Goal: Task Accomplishment & Management: Manage account settings

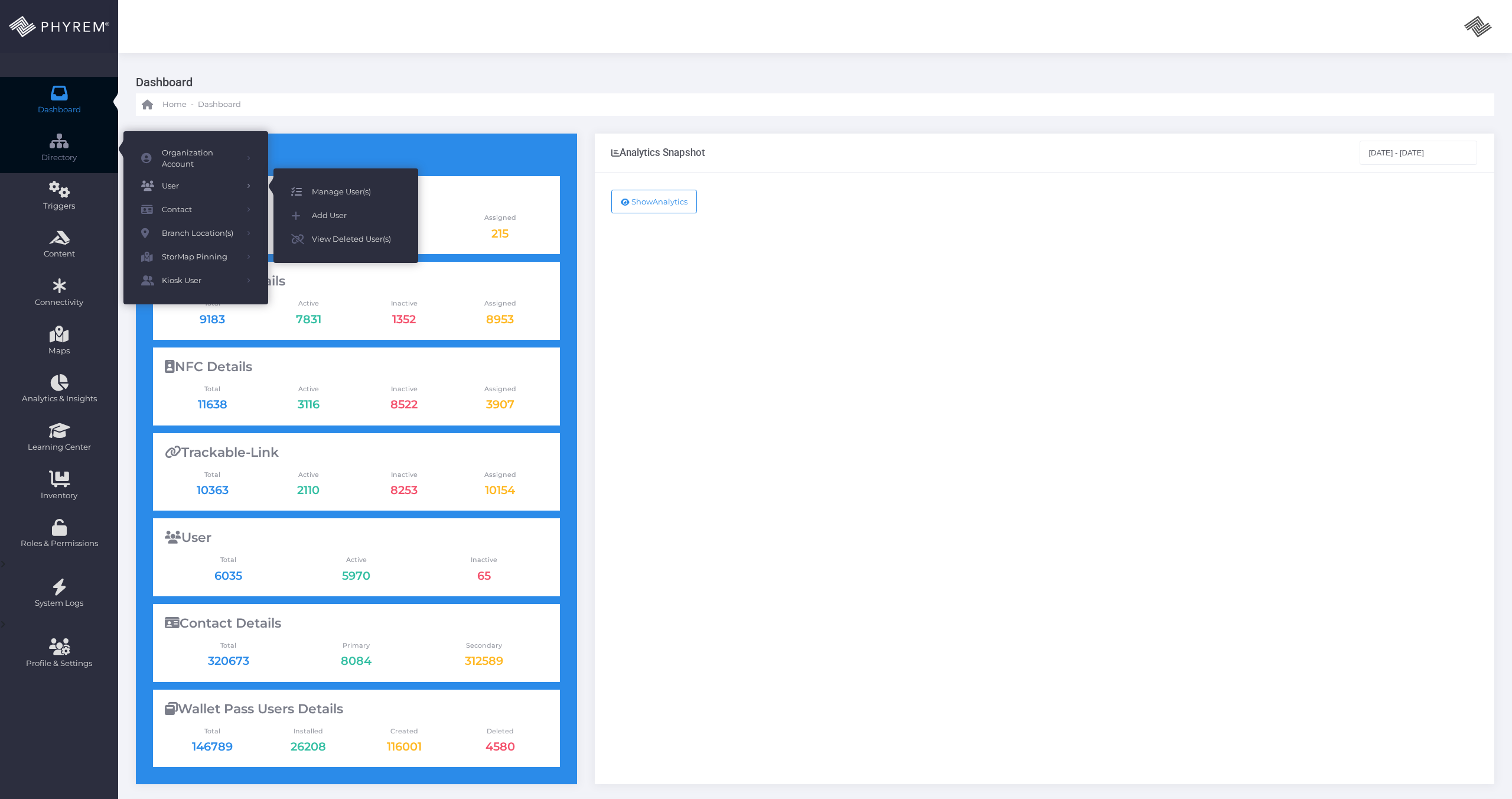
click at [322, 193] on span "Manage User(s)" at bounding box center [356, 192] width 89 height 16
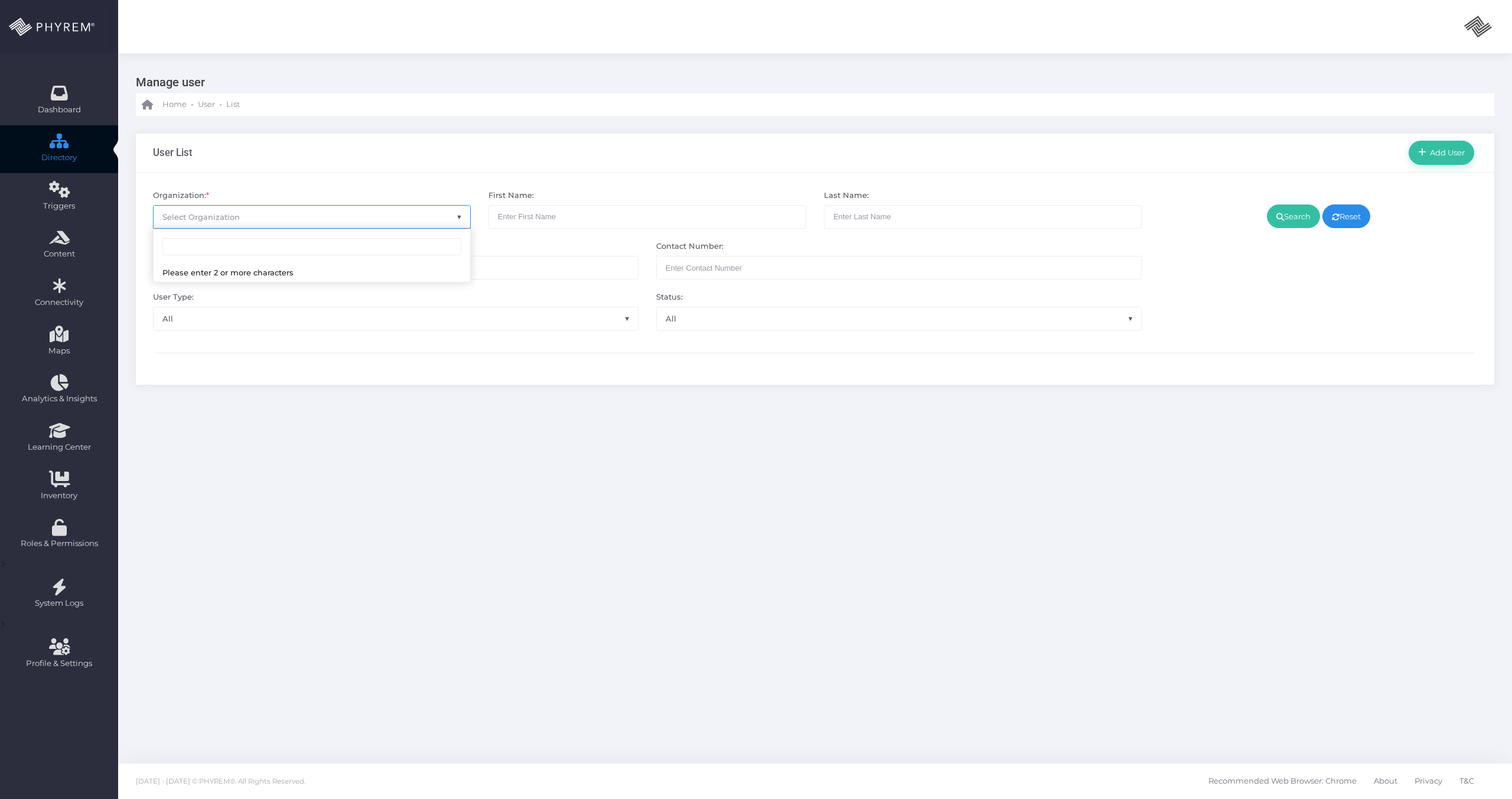
click at [284, 220] on span "Select Organization" at bounding box center [312, 217] width 317 height 23
click at [237, 247] on input "search" at bounding box center [311, 247] width 299 height 18
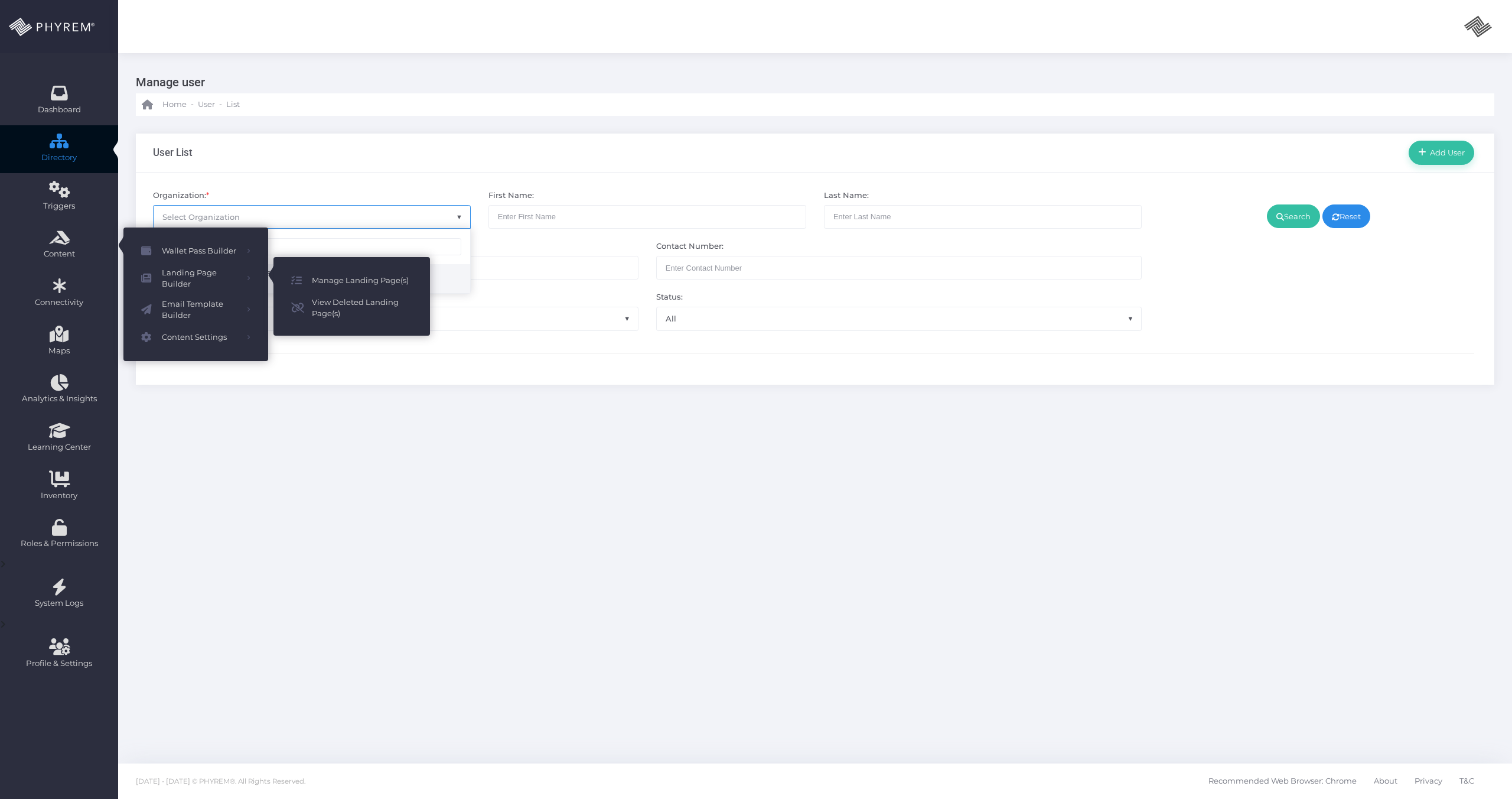
type input "pin"
select select "4799"
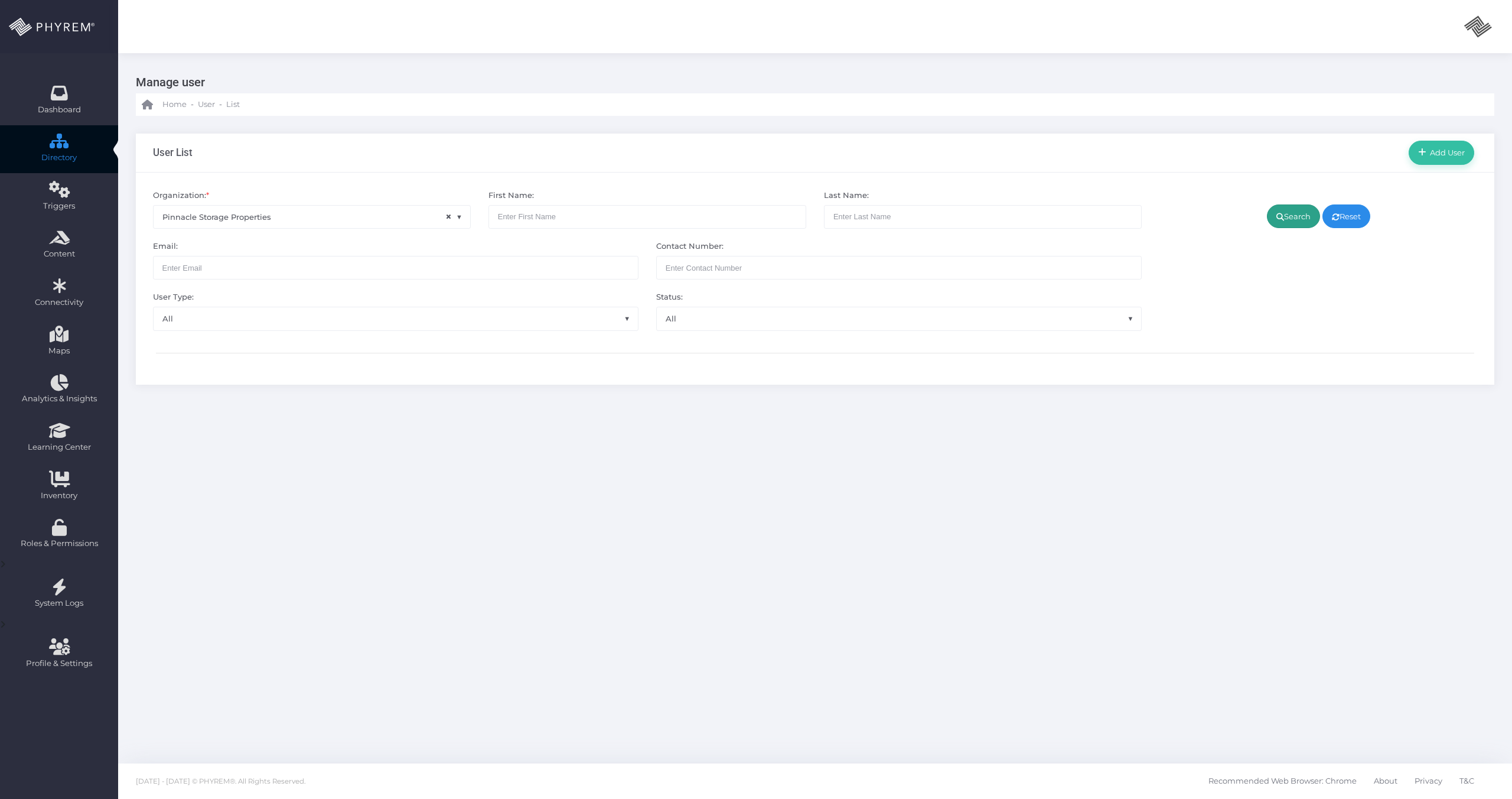
click at [1299, 220] on link "Search" at bounding box center [1293, 216] width 53 height 24
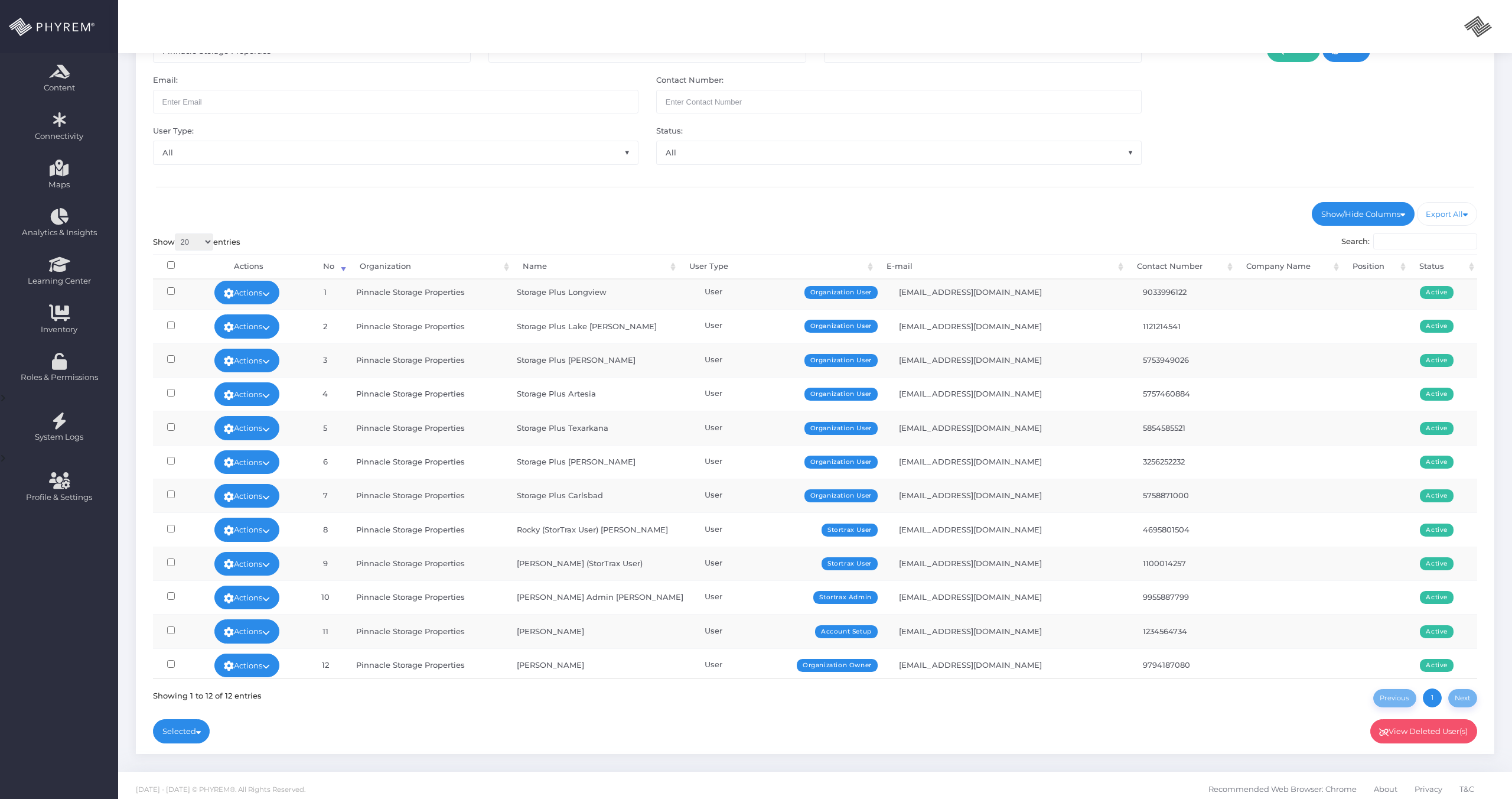
scroll to position [174, 0]
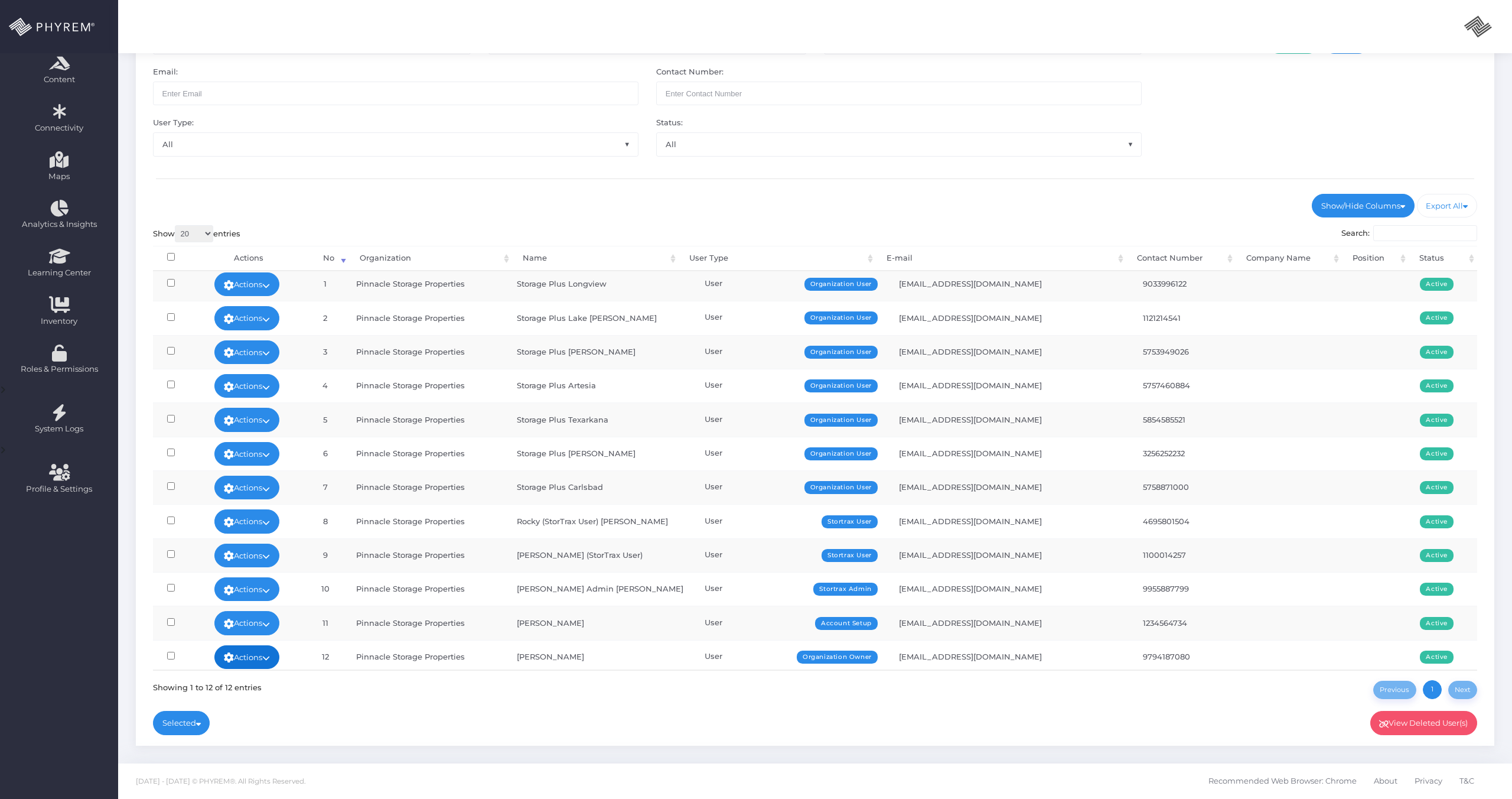
click at [254, 666] on link "Actions" at bounding box center [247, 657] width 65 height 24
click at [241, 634] on link "Sign In" at bounding box center [247, 631] width 77 height 23
